Goal: Information Seeking & Learning: Check status

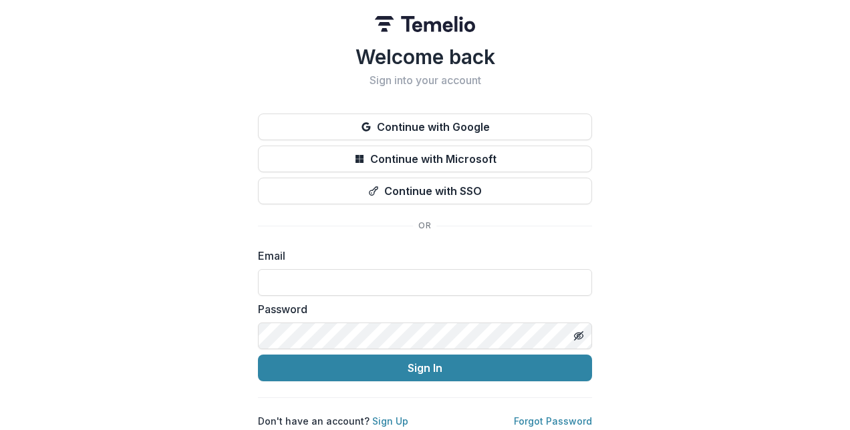
click at [422, 159] on button "Continue with Microsoft" at bounding box center [425, 159] width 334 height 27
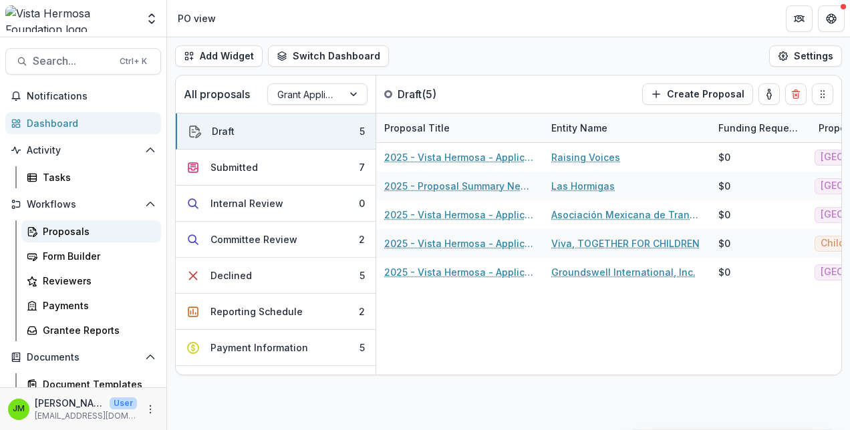
click at [53, 237] on div "Proposals" at bounding box center [97, 231] width 108 height 14
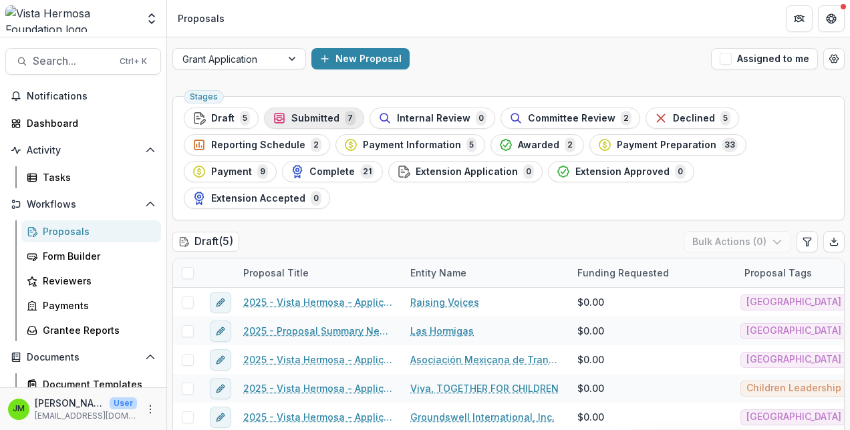
click at [323, 116] on span "Submitted" at bounding box center [315, 118] width 48 height 11
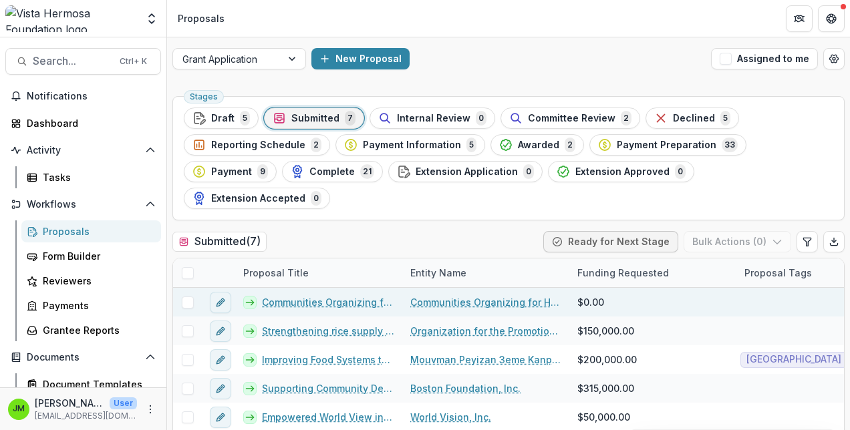
click at [339, 295] on link "Communities Organizing for Haitian Engagement and Development (COFHED) - 2025 -…" at bounding box center [328, 302] width 132 height 14
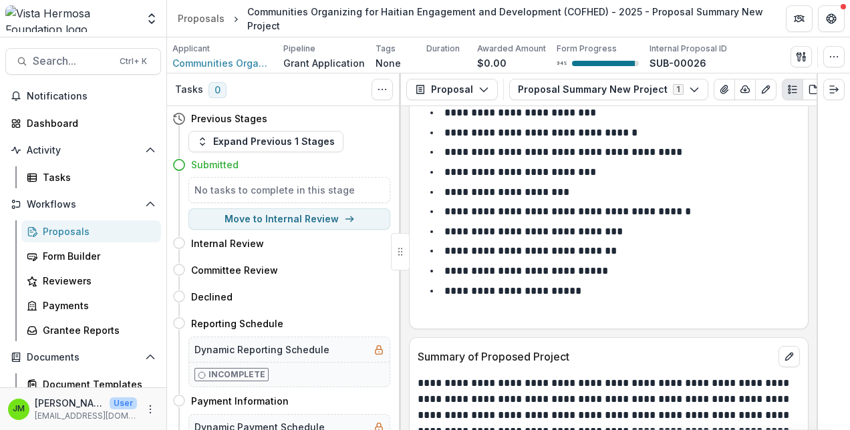
scroll to position [2443, 0]
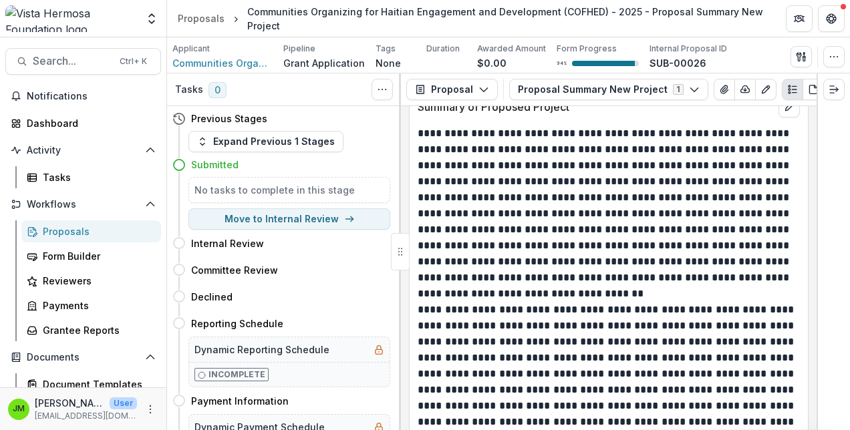
click at [510, 204] on p "**********" at bounding box center [607, 214] width 379 height 176
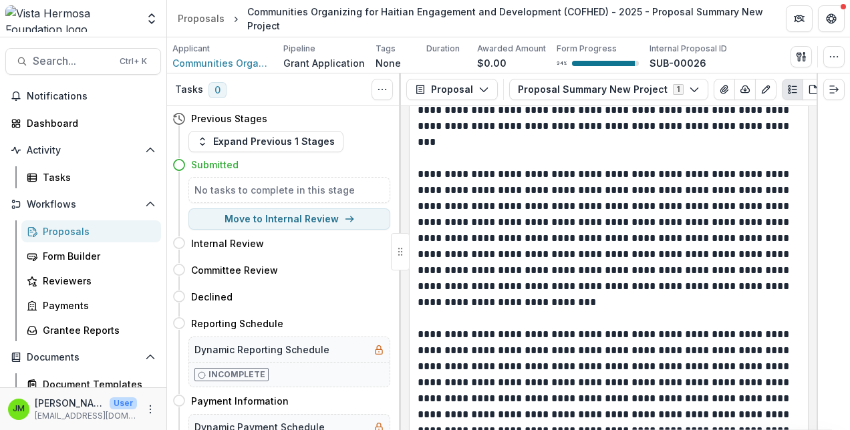
scroll to position [165, 0]
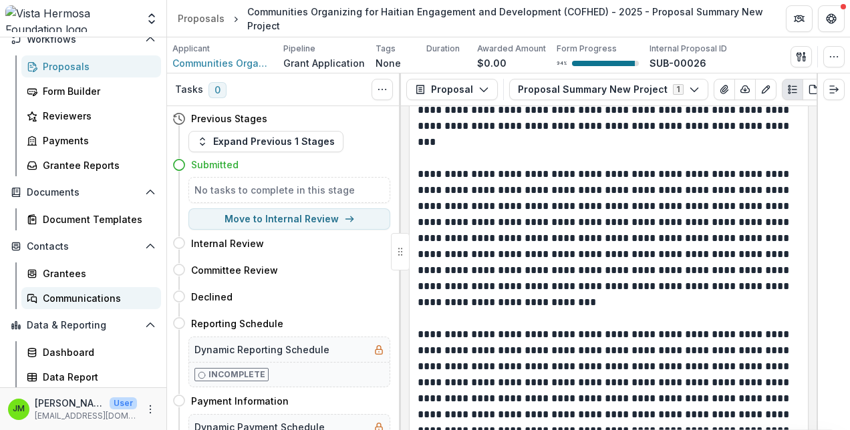
click at [63, 296] on div "Communications" at bounding box center [97, 298] width 108 height 14
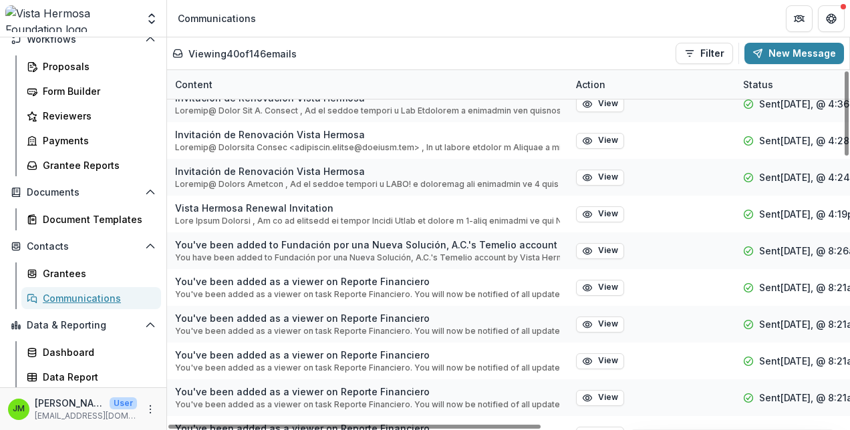
scroll to position [1138, 0]
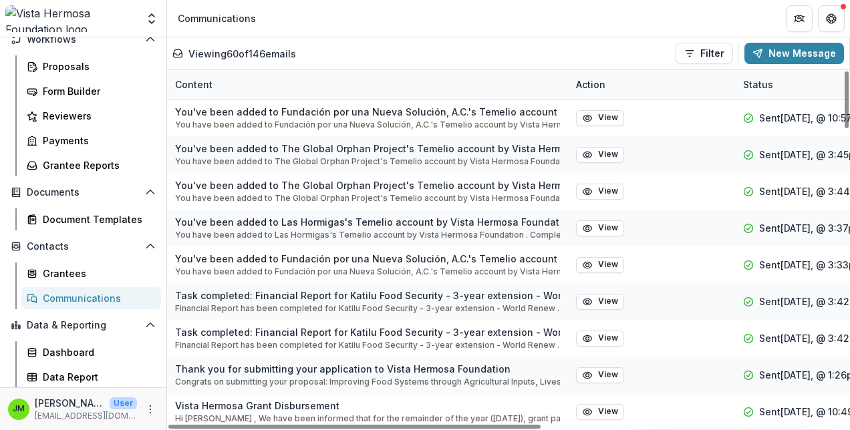
click at [506, 48] on div "Viewing 60 of 146 emails Filter Draft Sent New Message" at bounding box center [507, 53] width 671 height 21
click at [450, 63] on div "Viewing 60 of 146 emails Filter Draft Sent New Message" at bounding box center [507, 53] width 671 height 21
click at [517, 44] on div "Viewing 60 of 146 emails Filter Draft Sent New Message" at bounding box center [507, 53] width 671 height 21
click at [502, 51] on div "Viewing 60 of 146 emails Filter Draft Sent New Message" at bounding box center [507, 53] width 671 height 21
